Goal: Use online tool/utility: Utilize a website feature to perform a specific function

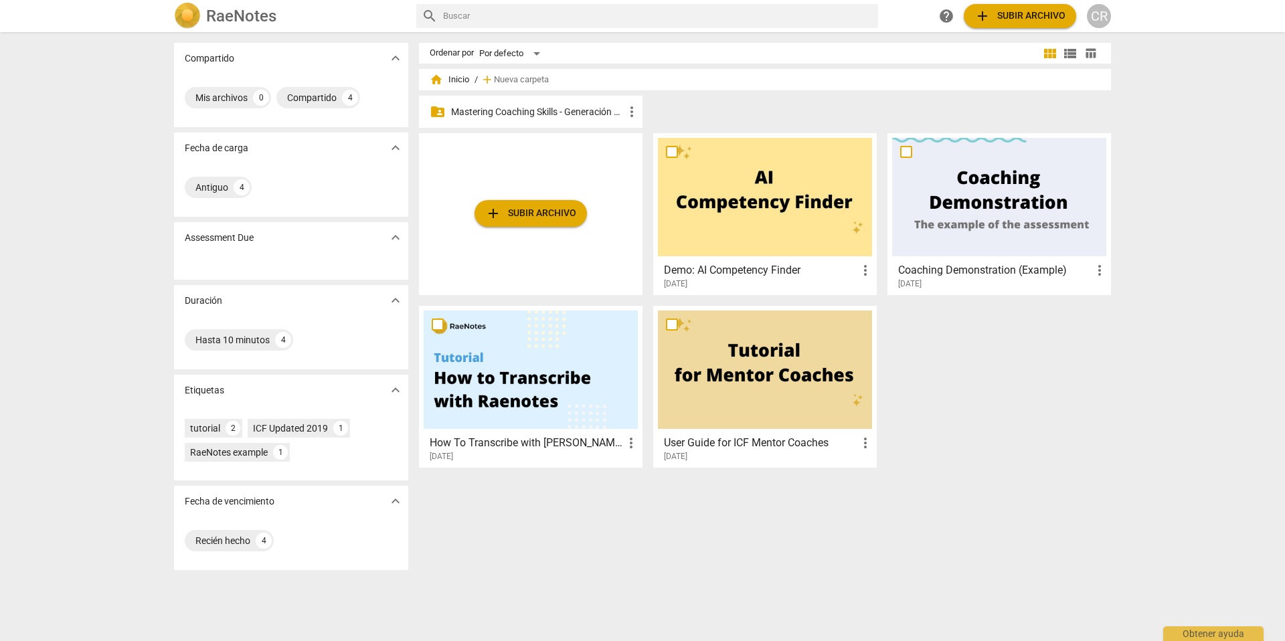
click at [517, 110] on p "Mastering Coaching Skills - Generación 31" at bounding box center [537, 112] width 173 height 14
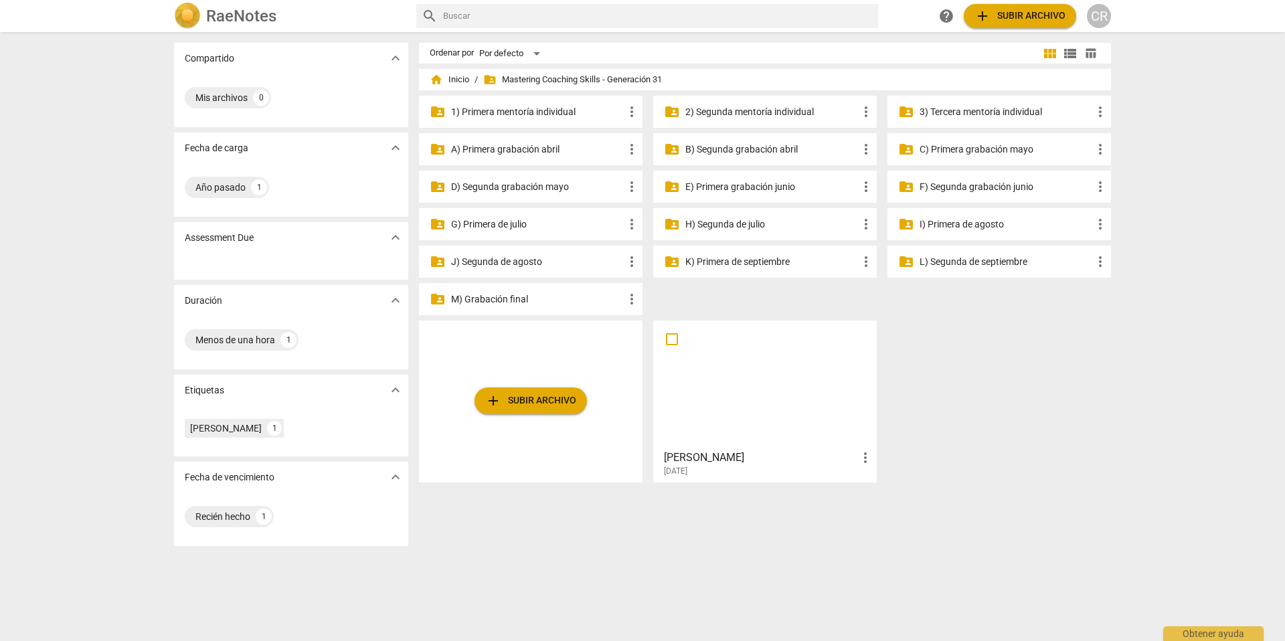
click at [950, 224] on p "I) Primera de agosto" at bounding box center [1005, 224] width 173 height 14
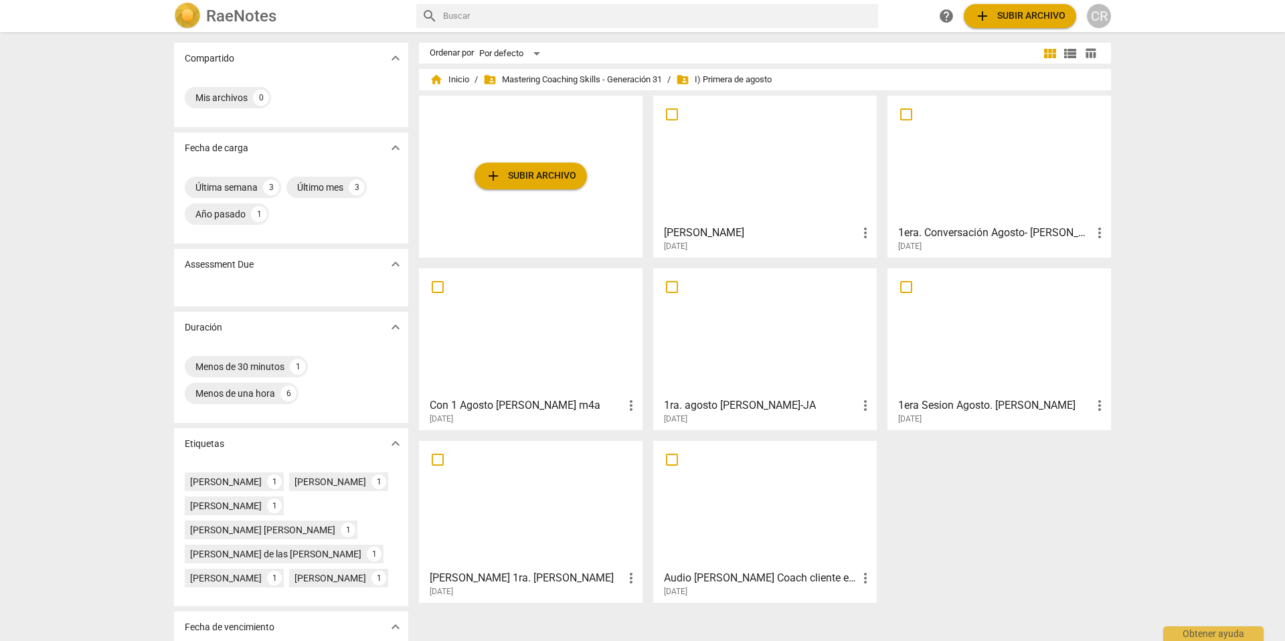
click at [546, 173] on span "add Subir archivo" at bounding box center [530, 176] width 91 height 16
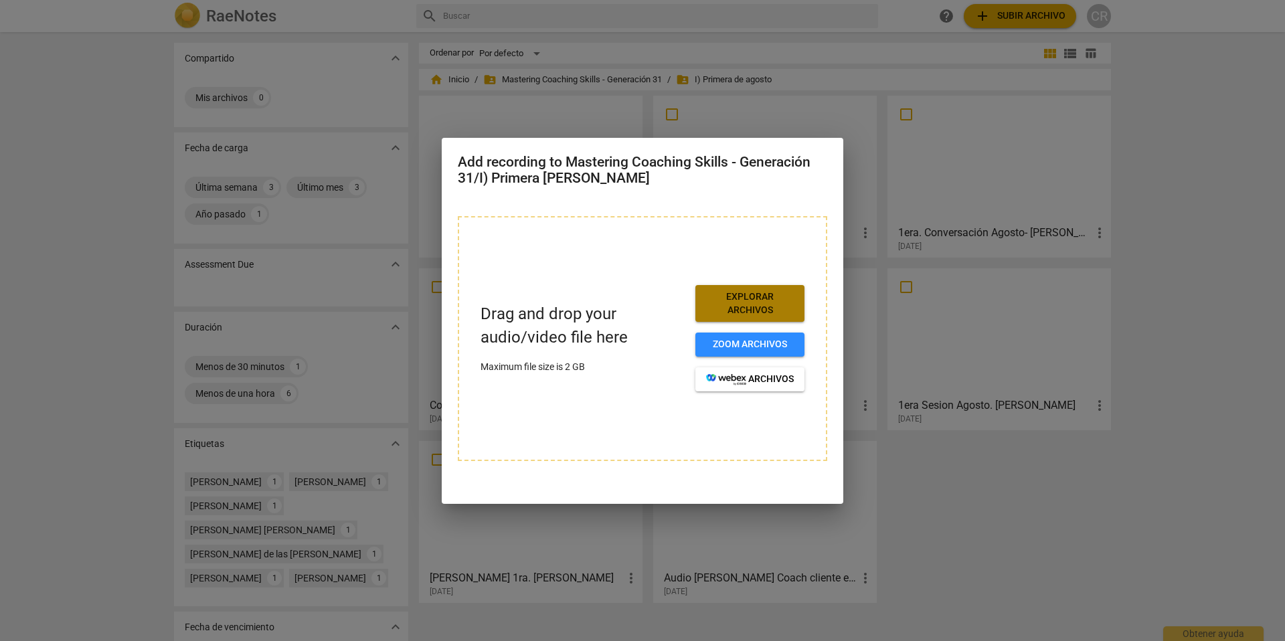
click at [756, 302] on span "Explorar archivos" at bounding box center [750, 303] width 88 height 26
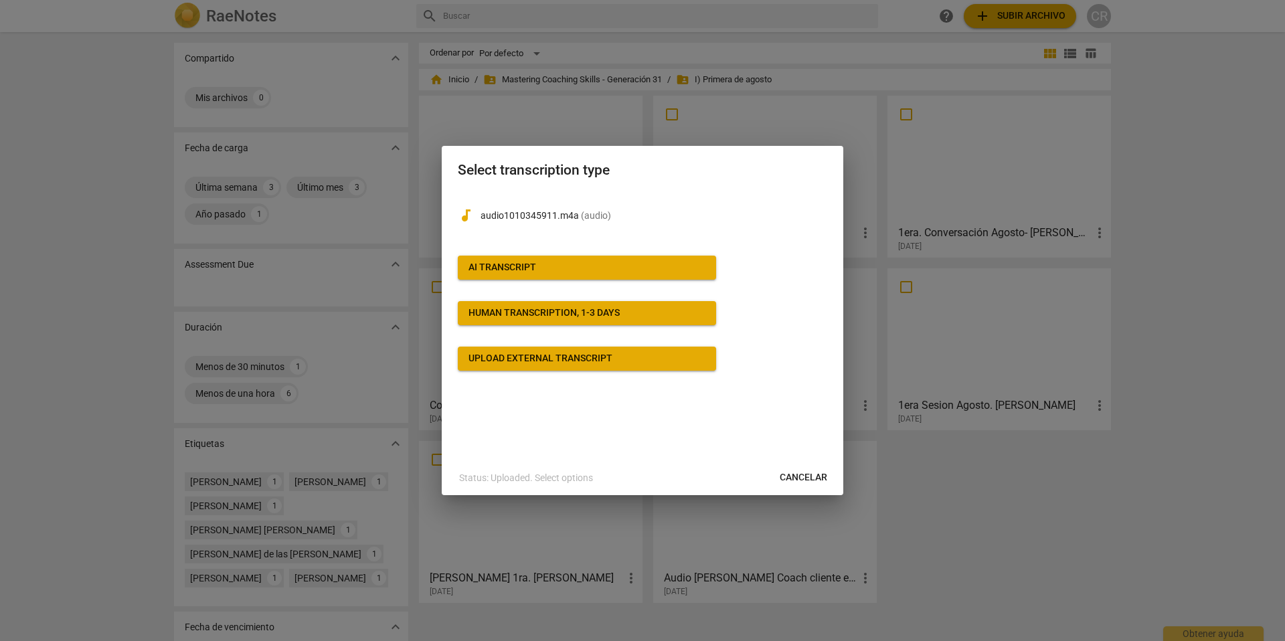
click at [796, 475] on span "Cancelar" at bounding box center [804, 477] width 48 height 13
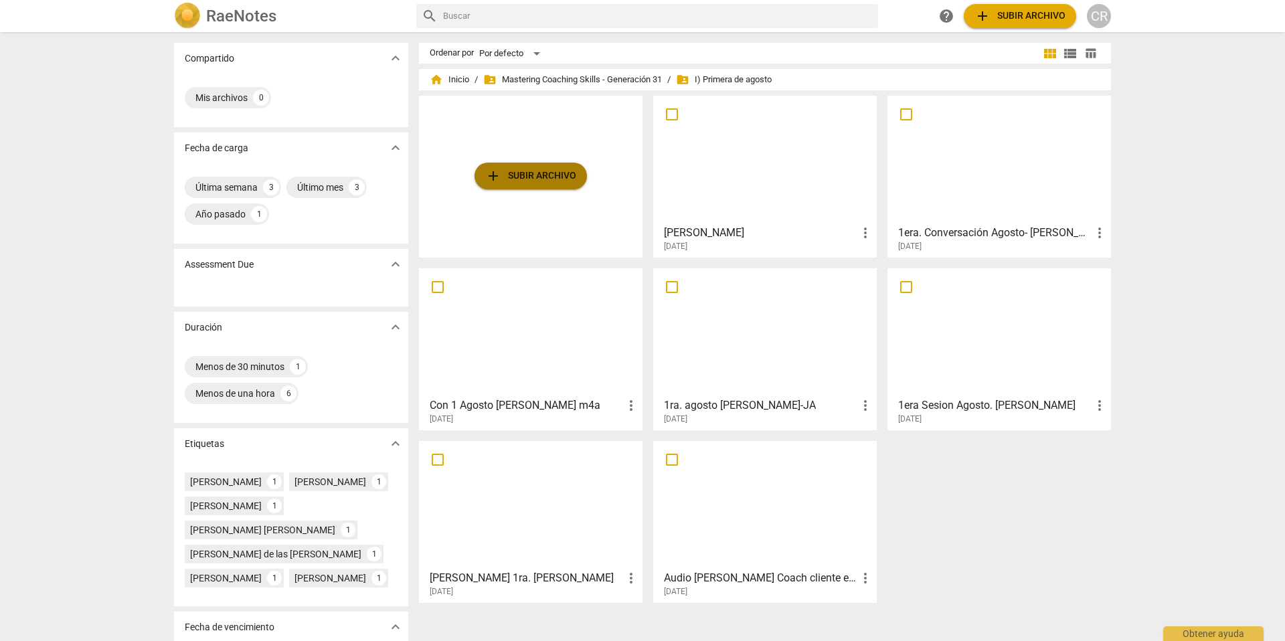
click at [555, 174] on span "add Subir archivo" at bounding box center [530, 176] width 91 height 16
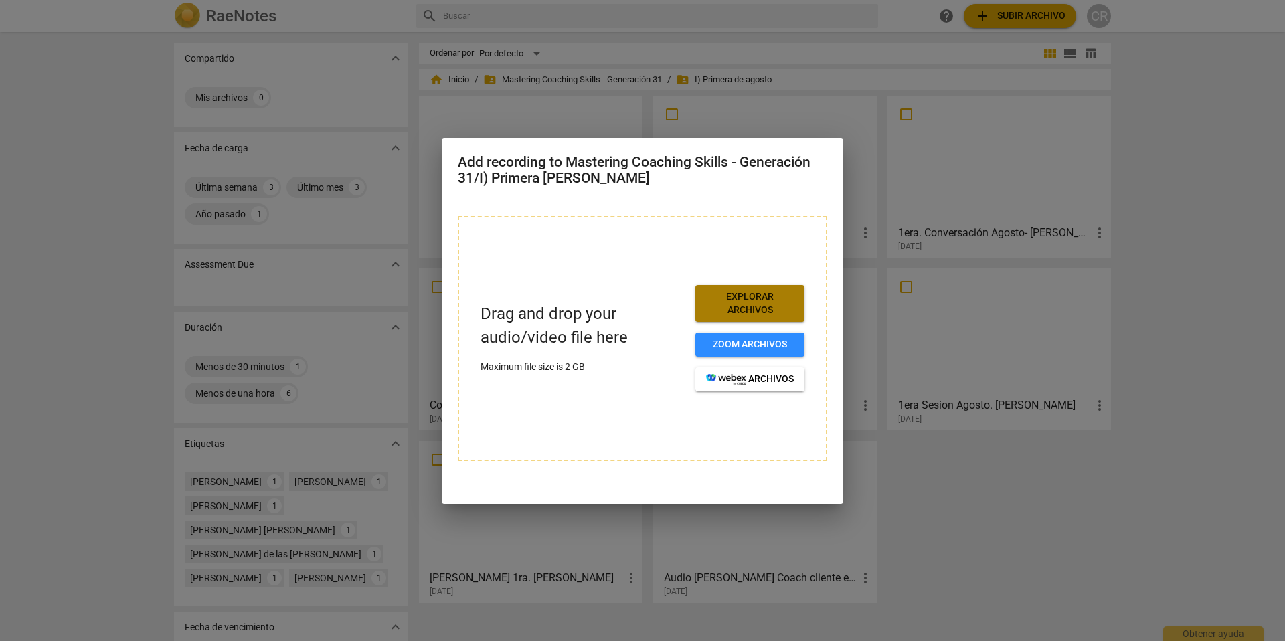
click at [764, 308] on span "Explorar archivos" at bounding box center [750, 303] width 88 height 26
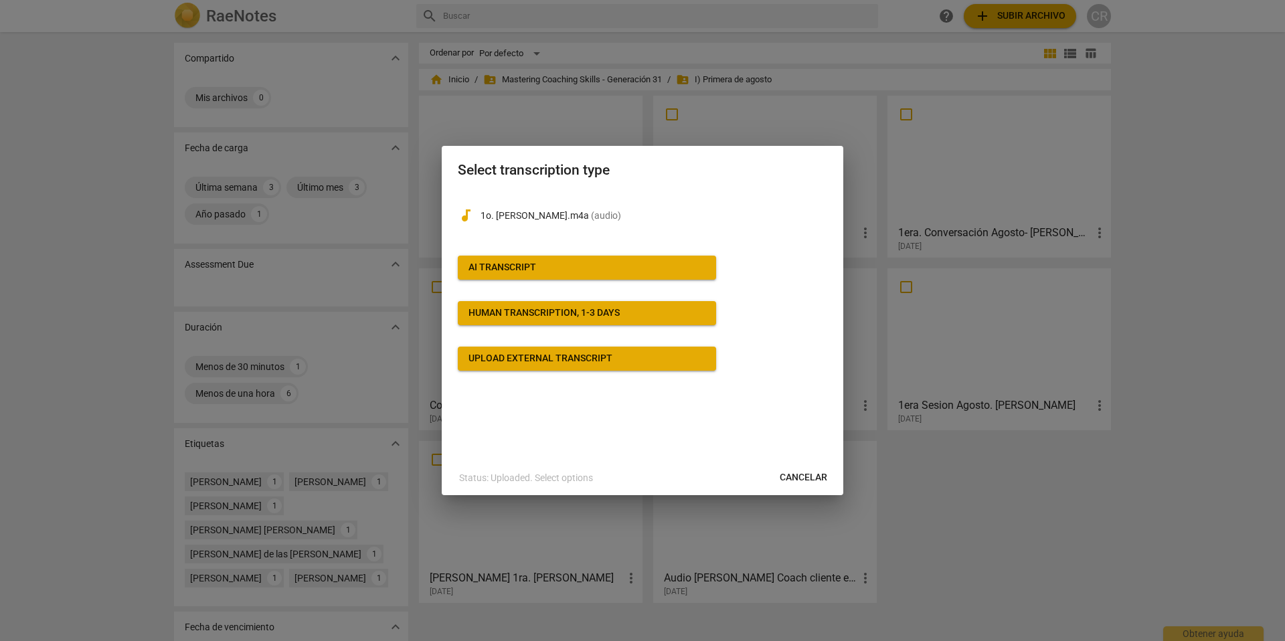
click at [536, 264] on span "AI Transcript" at bounding box center [586, 267] width 237 height 13
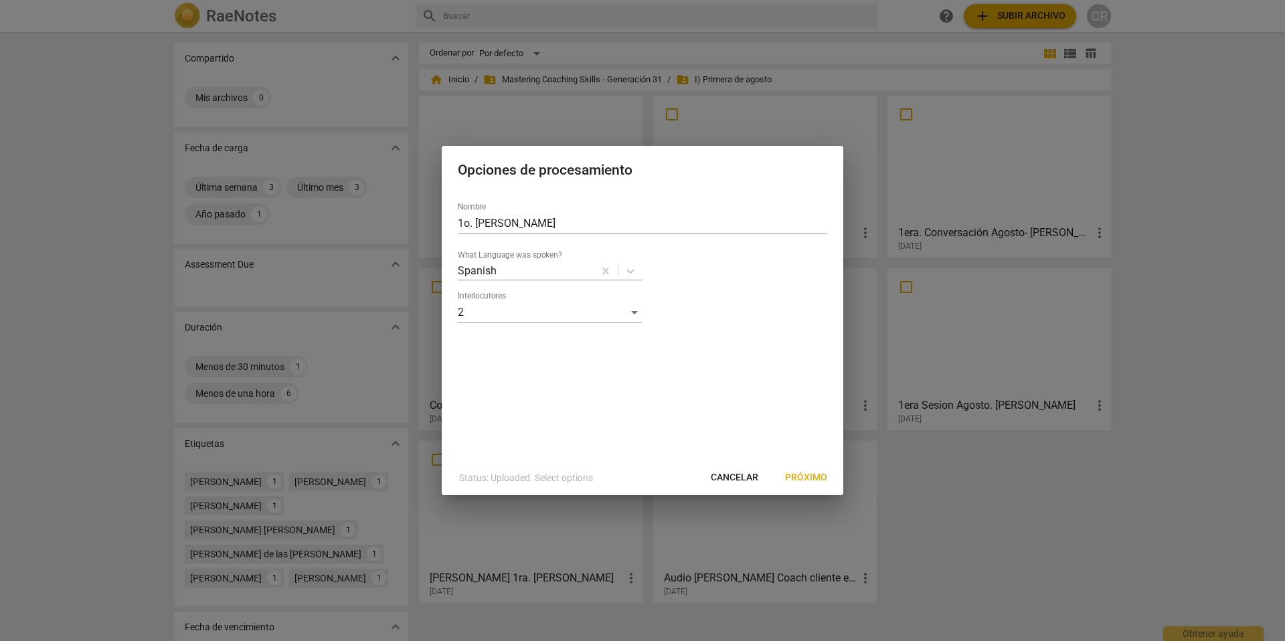
click at [804, 476] on span "Próximo" at bounding box center [806, 477] width 42 height 13
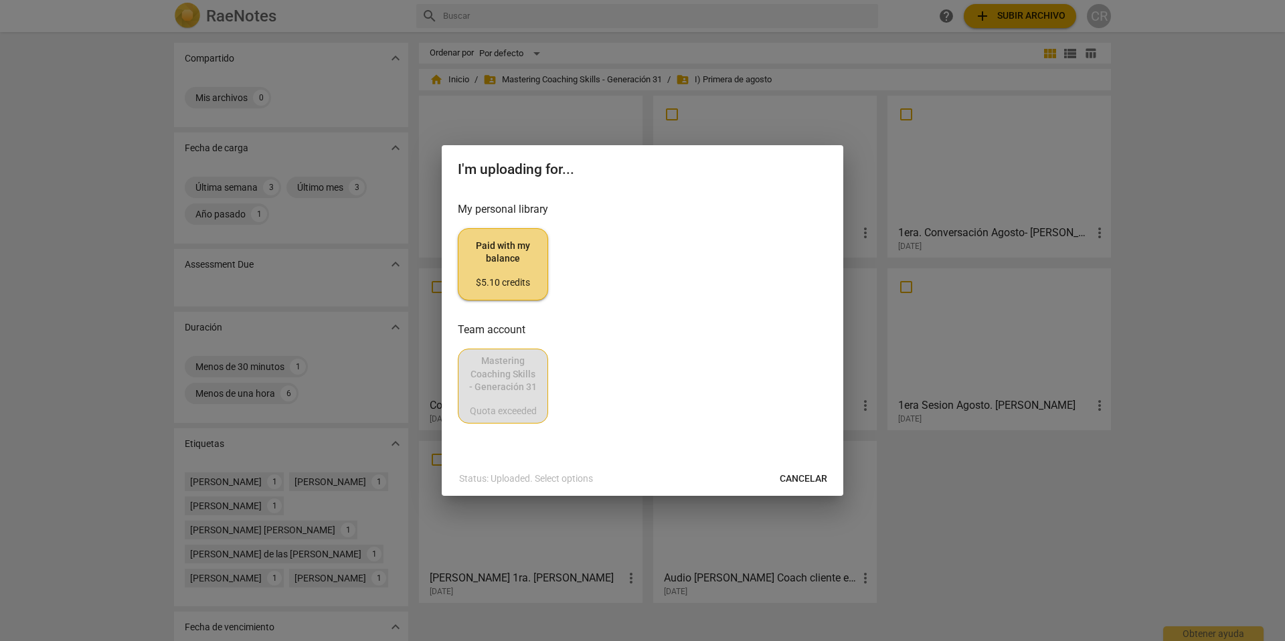
click at [503, 264] on span "Paid with my balance $5.10 credits" at bounding box center [503, 265] width 68 height 50
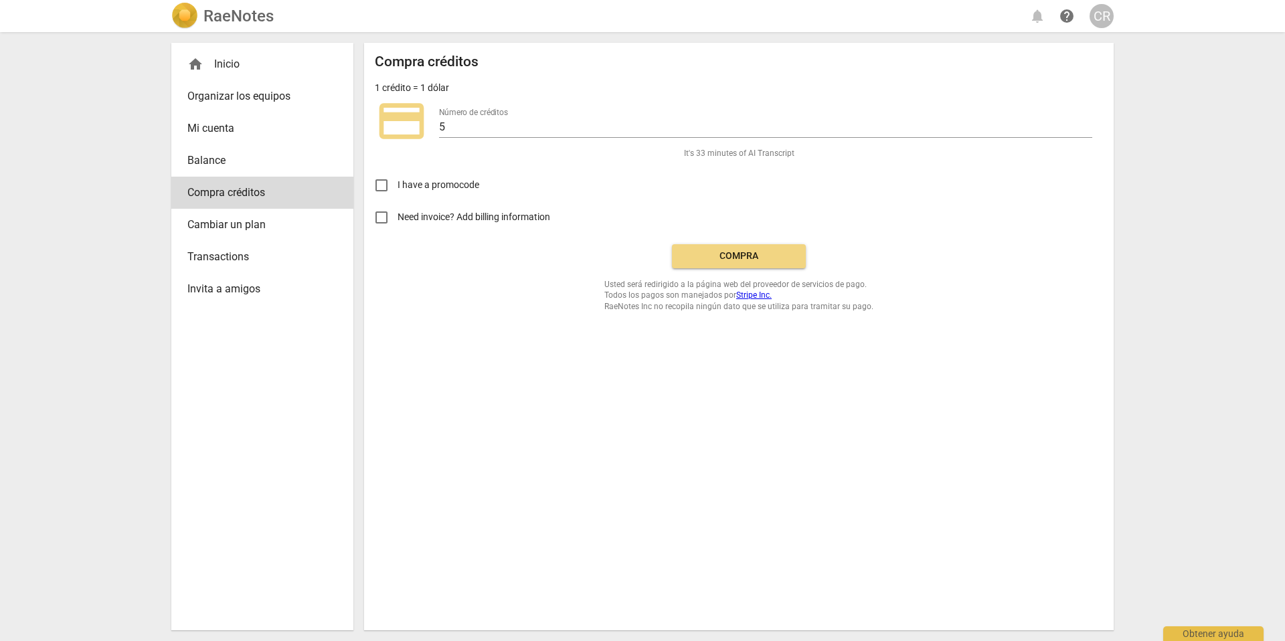
click at [739, 257] on span "Compra" at bounding box center [739, 256] width 112 height 13
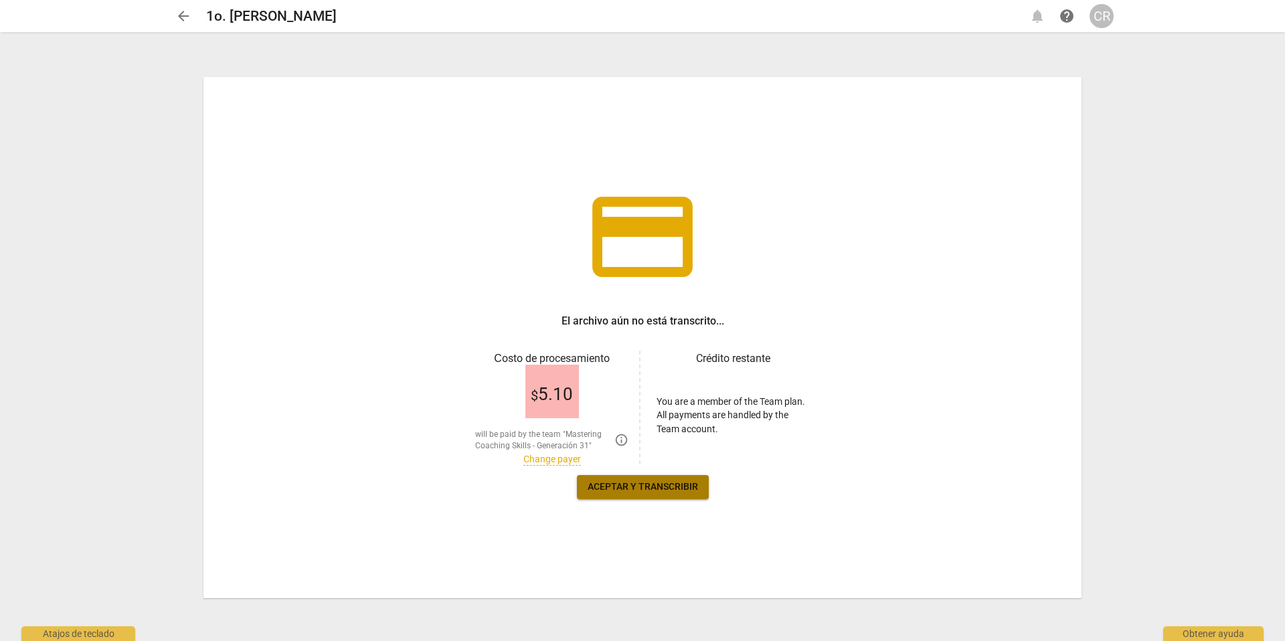
click at [624, 487] on span "Aceptar y transcribir" at bounding box center [643, 486] width 110 height 13
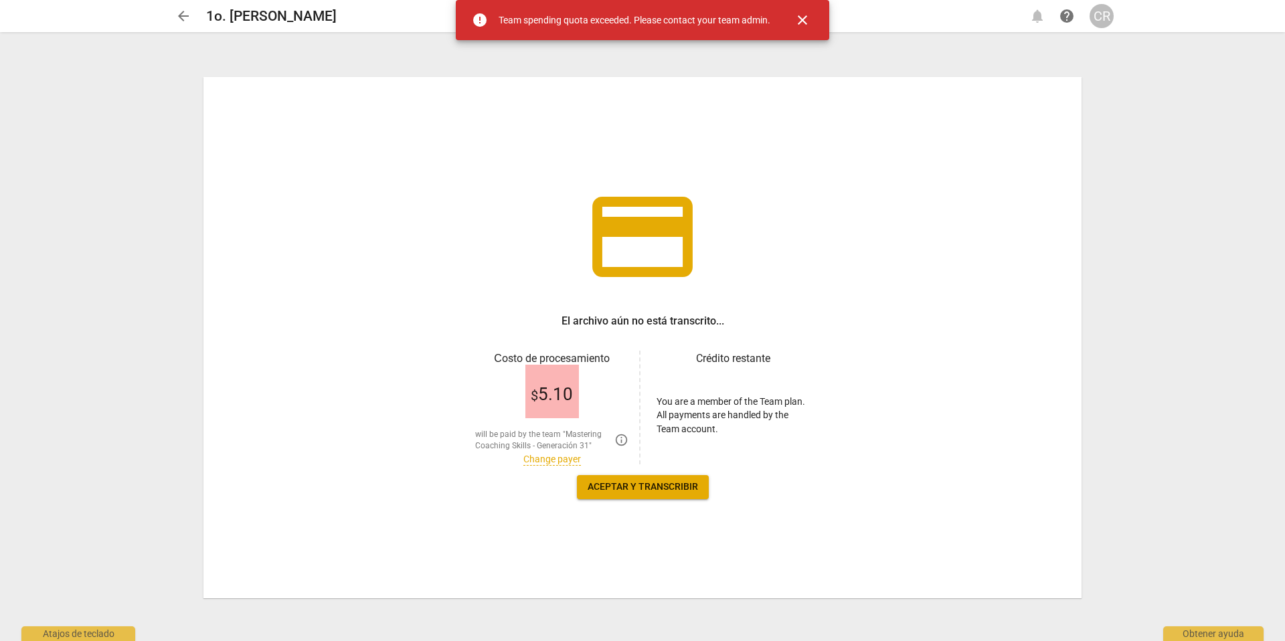
click at [805, 16] on span "close" at bounding box center [802, 20] width 16 height 16
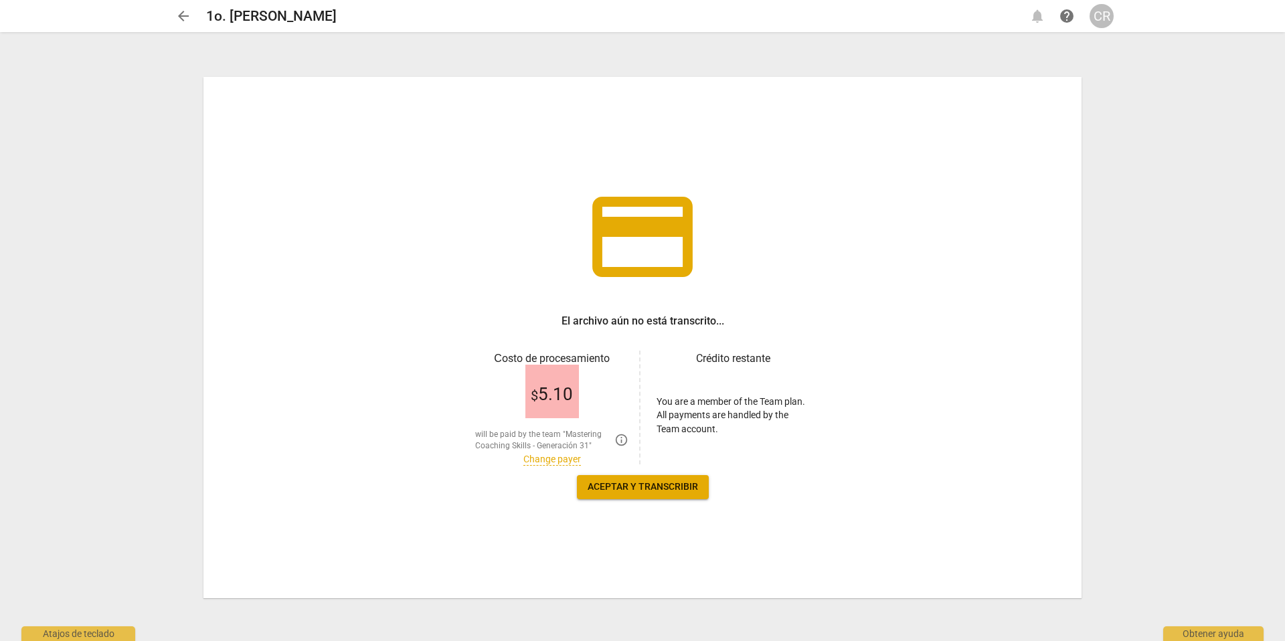
click at [555, 458] on link "Change payer" at bounding box center [552, 459] width 58 height 11
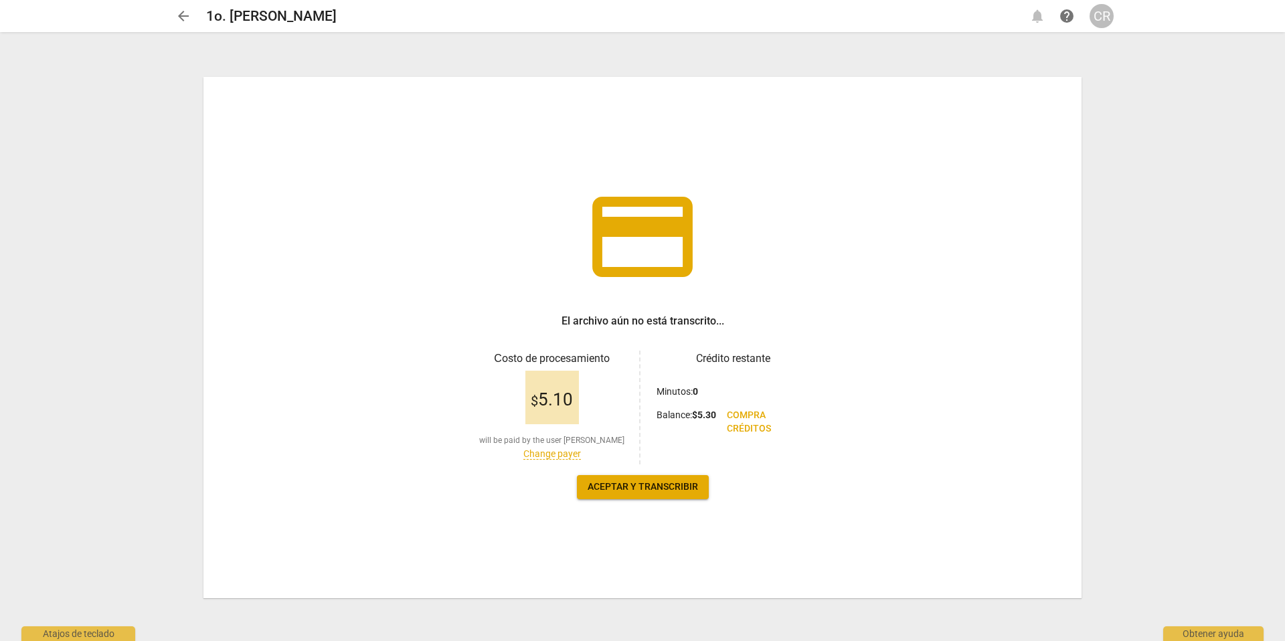
click at [638, 486] on span "Aceptar y transcribir" at bounding box center [643, 486] width 110 height 13
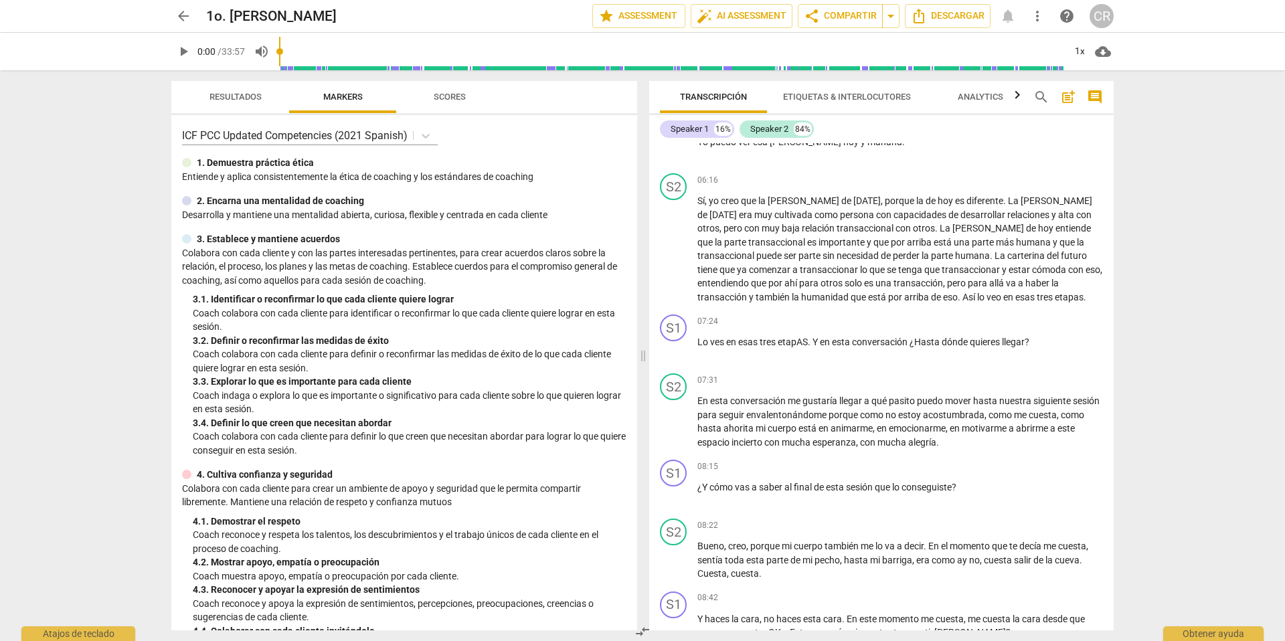
scroll to position [1394, 0]
